Goal: Task Accomplishment & Management: Use online tool/utility

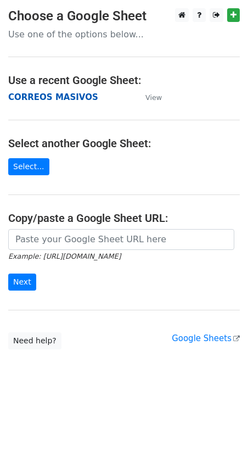
click at [33, 97] on strong "CORREOS MASIVOS" at bounding box center [53, 97] width 90 height 10
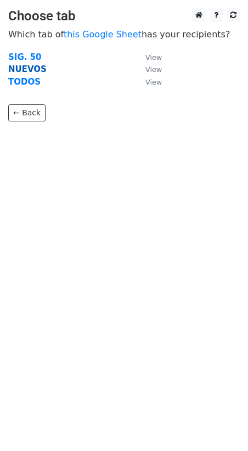
click at [35, 67] on strong "NUEVOS" at bounding box center [27, 69] width 38 height 10
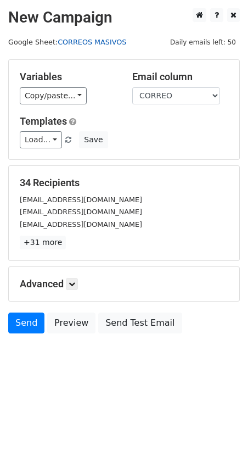
click at [82, 46] on link "CORREOS MASIVOS" at bounding box center [92, 42] width 69 height 8
drag, startPoint x: 114, startPoint y: 212, endPoint x: 127, endPoint y: 196, distance: 20.7
click at [114, 212] on div "[EMAIL_ADDRESS][DOMAIN_NAME]" at bounding box center [124, 212] width 225 height 13
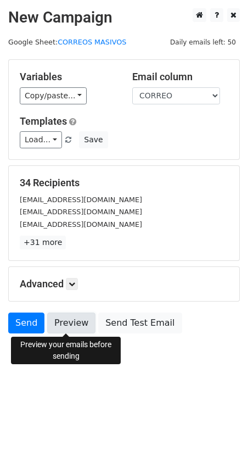
click at [68, 320] on link "Preview" at bounding box center [71, 323] width 48 height 21
click at [72, 323] on link "Preview" at bounding box center [71, 323] width 48 height 21
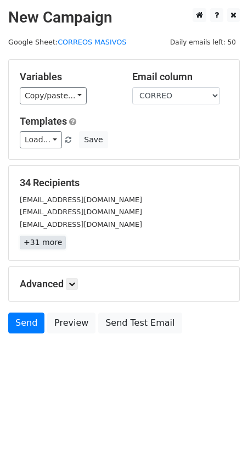
click at [42, 242] on link "+31 more" at bounding box center [43, 243] width 46 height 14
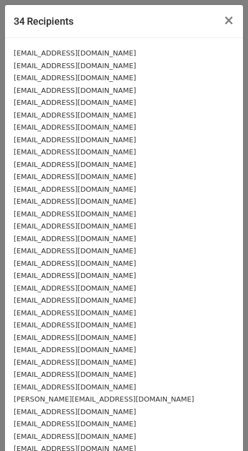
click at [45, 91] on small "MIKIMOLINERO0@GMAIL.COM" at bounding box center [75, 90] width 123 height 8
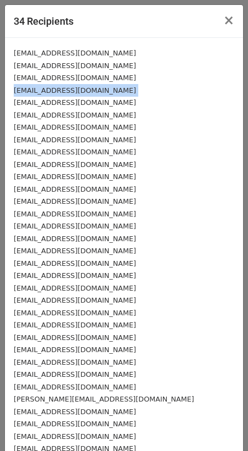
click at [45, 91] on small "MIKIMOLINERO0@GMAIL.COM" at bounding box center [75, 90] width 123 height 8
click at [224, 23] on span "×" at bounding box center [229, 20] width 11 height 15
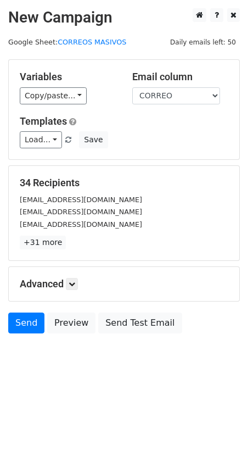
click at [229, 40] on span "Daily emails left: 50" at bounding box center [204, 42] width 74 height 12
click at [19, 42] on small "Google Sheet: CORREOS MASIVOS" at bounding box center [67, 42] width 118 height 8
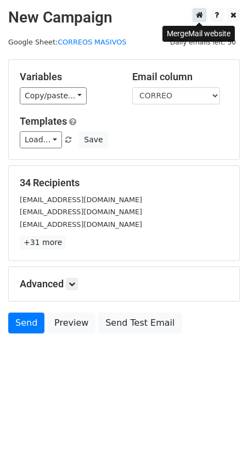
click at [201, 18] on icon at bounding box center [199, 15] width 7 height 8
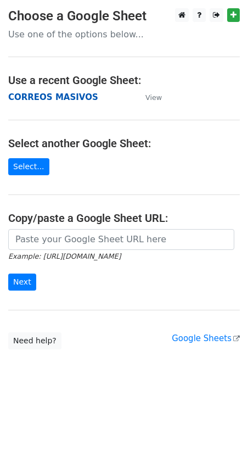
click at [48, 95] on strong "CORREOS MASIVOS" at bounding box center [53, 97] width 90 height 10
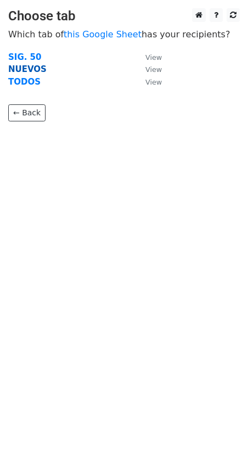
click at [27, 70] on strong "NUEVOS" at bounding box center [27, 69] width 38 height 10
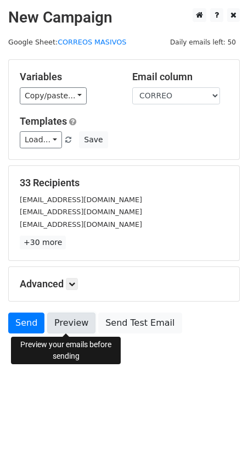
click at [70, 325] on link "Preview" at bounding box center [71, 323] width 48 height 21
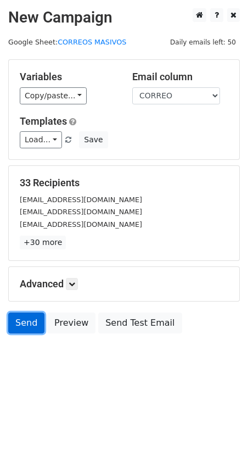
click at [27, 326] on link "Send" at bounding box center [26, 323] width 36 height 21
